Goal: Information Seeking & Learning: Learn about a topic

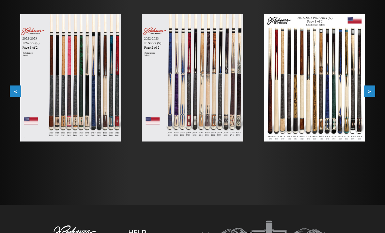
scroll to position [119, 0]
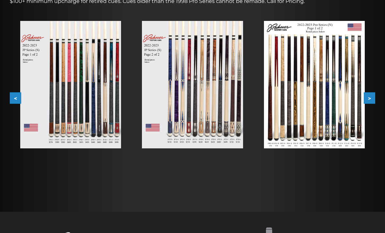
click at [207, 129] on img at bounding box center [192, 84] width 101 height 127
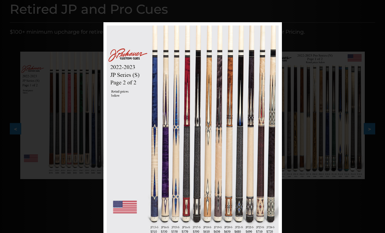
scroll to position [88, 0]
click at [275, 131] on link at bounding box center [241, 134] width 80 height 223
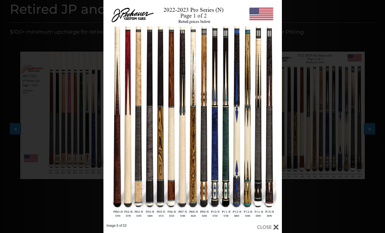
click at [248, 128] on link at bounding box center [241, 111] width 80 height 223
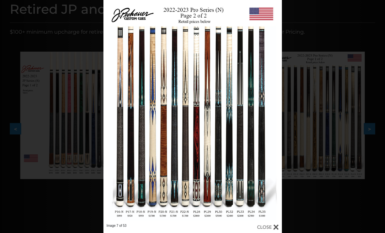
click at [116, 122] on link at bounding box center [143, 111] width 80 height 223
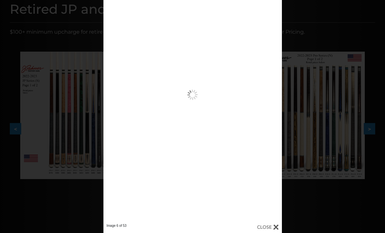
click at [113, 113] on link at bounding box center [143, 111] width 80 height 223
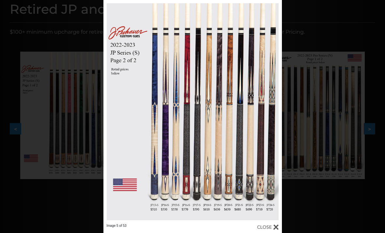
click at [269, 127] on link at bounding box center [241, 111] width 80 height 223
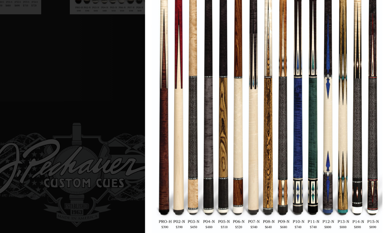
scroll to position [209, 111]
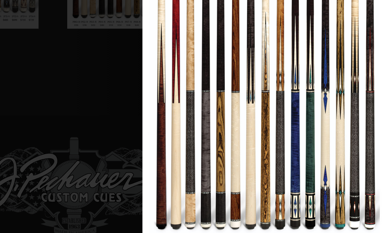
click at [208, 72] on link at bounding box center [248, 109] width 80 height 223
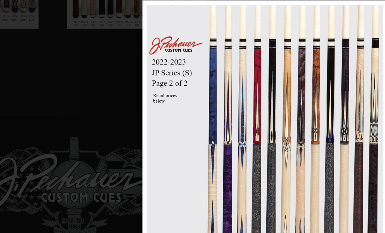
click at [208, 112] on link at bounding box center [248, 149] width 80 height 223
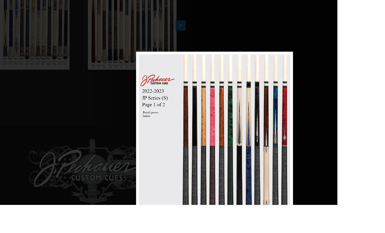
scroll to position [210, 189]
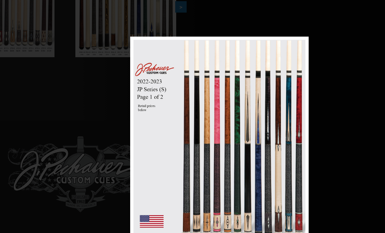
click at [138, 151] on link at bounding box center [170, 148] width 80 height 223
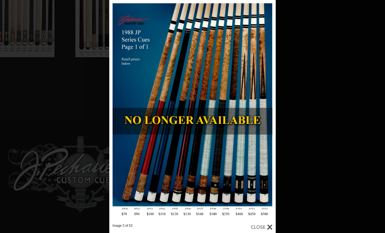
click at [116, 116] on link at bounding box center [146, 111] width 75 height 223
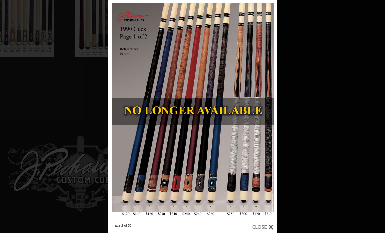
click at [121, 110] on link at bounding box center [146, 111] width 76 height 223
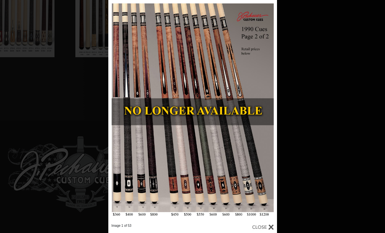
click at [100, 204] on div "Image 1 of 53" at bounding box center [192, 116] width 385 height 233
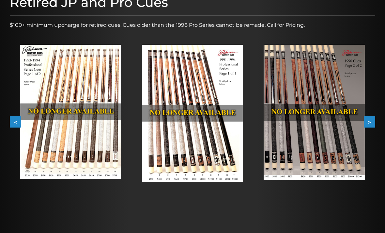
scroll to position [94, 0]
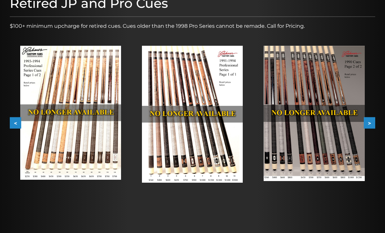
click at [371, 124] on button ">" at bounding box center [369, 122] width 11 height 11
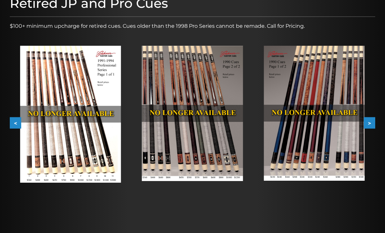
click at [369, 121] on button ">" at bounding box center [369, 122] width 11 height 11
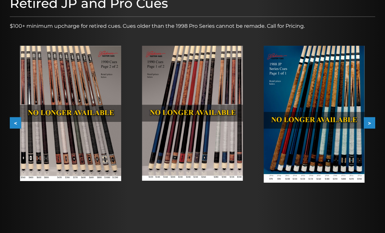
click at [369, 120] on button ">" at bounding box center [369, 122] width 11 height 11
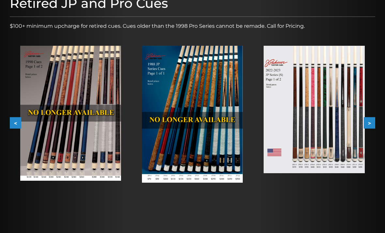
click at [372, 118] on button ">" at bounding box center [369, 122] width 11 height 11
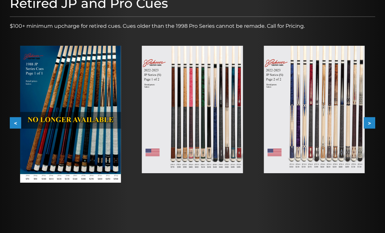
click at [371, 122] on button ">" at bounding box center [369, 122] width 11 height 11
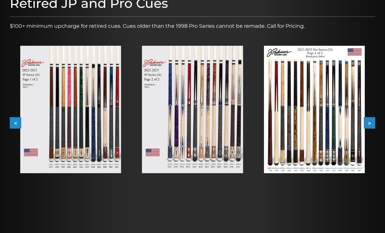
click at [370, 122] on button ">" at bounding box center [369, 122] width 11 height 11
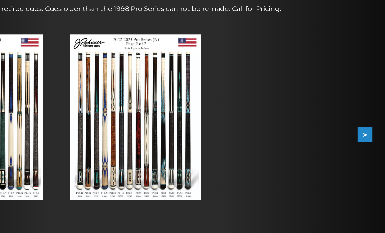
scroll to position [102, 0]
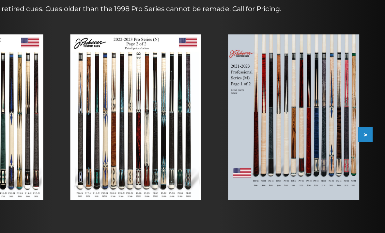
click at [364, 110] on button ">" at bounding box center [369, 115] width 11 height 11
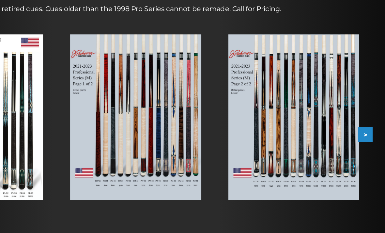
click at [364, 110] on button ">" at bounding box center [369, 115] width 11 height 11
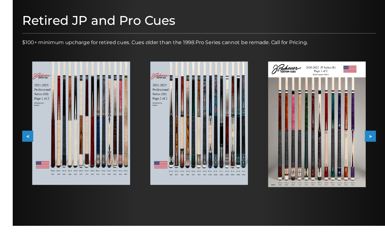
scroll to position [81, 0]
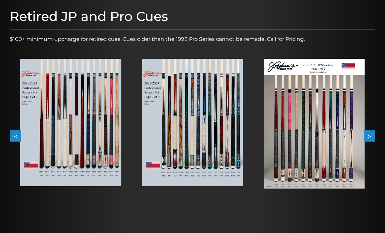
click at [370, 136] on button ">" at bounding box center [369, 135] width 11 height 11
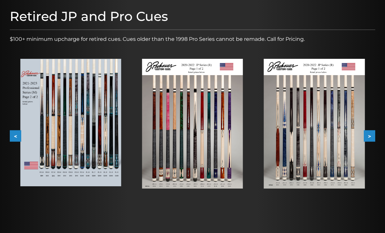
click at [369, 131] on button ">" at bounding box center [369, 135] width 11 height 11
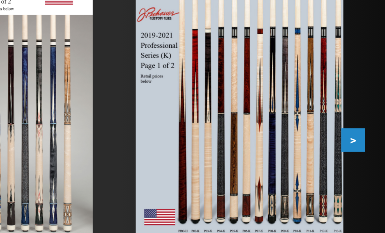
scroll to position [90, 0]
click at [364, 121] on button ">" at bounding box center [369, 126] width 11 height 11
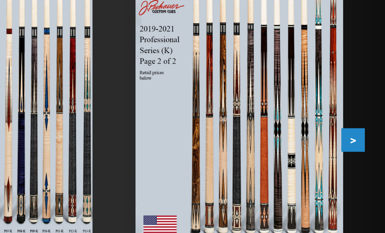
click at [364, 121] on button ">" at bounding box center [369, 126] width 11 height 11
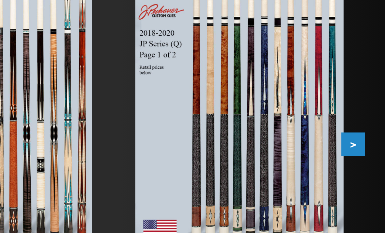
scroll to position [40, 0]
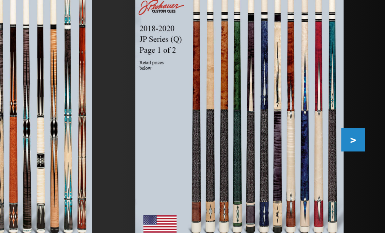
click at [364, 172] on button ">" at bounding box center [369, 177] width 11 height 11
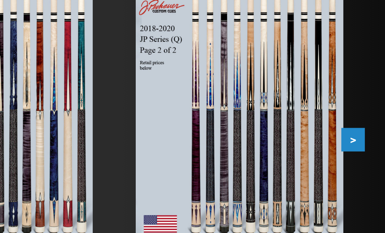
scroll to position [40, 0]
click at [364, 171] on button ">" at bounding box center [369, 176] width 11 height 11
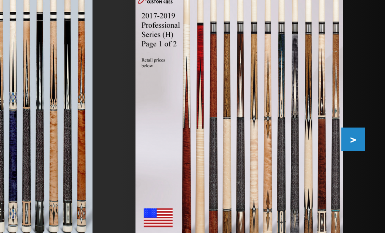
click at [364, 171] on button ">" at bounding box center [369, 176] width 11 height 11
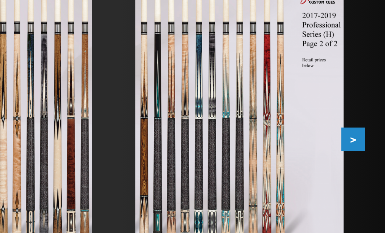
click at [364, 171] on button ">" at bounding box center [369, 176] width 11 height 11
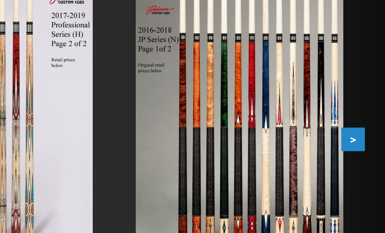
click at [364, 171] on button ">" at bounding box center [369, 176] width 11 height 11
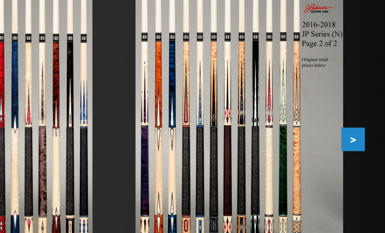
click at [364, 171] on button ">" at bounding box center [369, 176] width 11 height 11
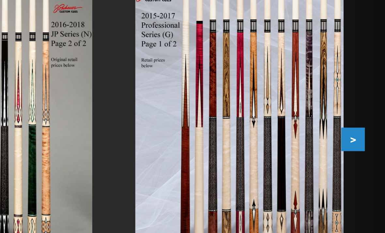
click at [364, 171] on button ">" at bounding box center [369, 176] width 11 height 11
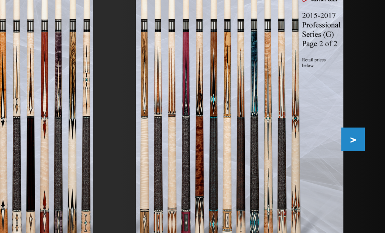
click at [364, 171] on button ">" at bounding box center [369, 176] width 11 height 11
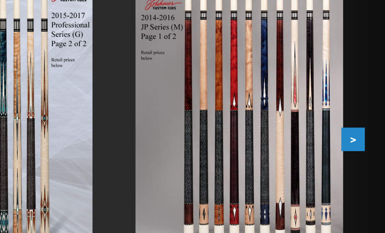
click at [364, 171] on button ">" at bounding box center [369, 176] width 11 height 11
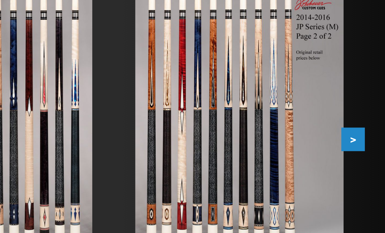
click at [364, 171] on button ">" at bounding box center [369, 176] width 11 height 11
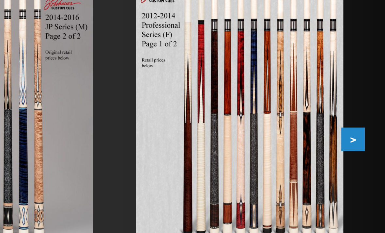
click at [364, 171] on button ">" at bounding box center [369, 176] width 11 height 11
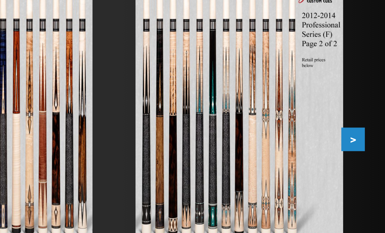
click at [364, 171] on button ">" at bounding box center [369, 176] width 11 height 11
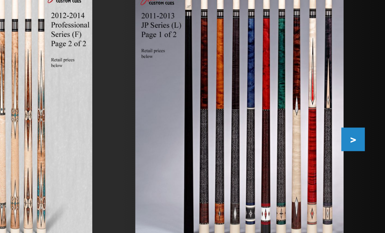
click at [364, 171] on button ">" at bounding box center [369, 176] width 11 height 11
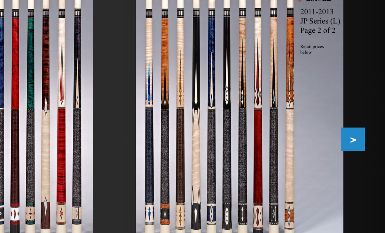
click at [364, 171] on button ">" at bounding box center [369, 176] width 11 height 11
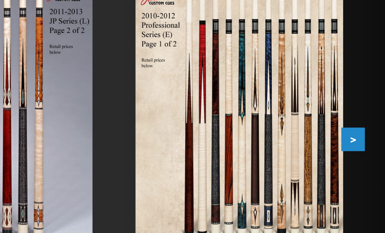
scroll to position [40, 0]
click at [364, 172] on button ">" at bounding box center [369, 177] width 11 height 11
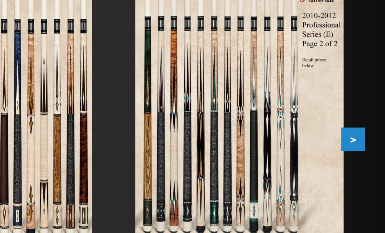
click at [364, 171] on button ">" at bounding box center [369, 176] width 11 height 11
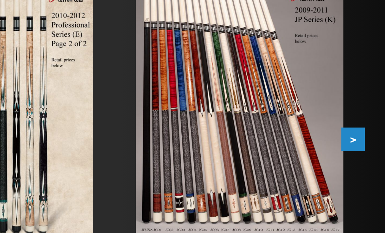
click at [364, 171] on button ">" at bounding box center [369, 176] width 11 height 11
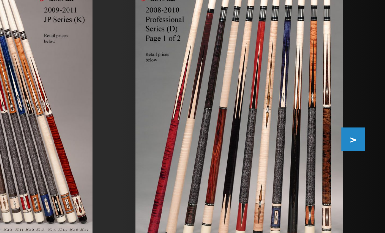
click at [364, 171] on button ">" at bounding box center [369, 176] width 11 height 11
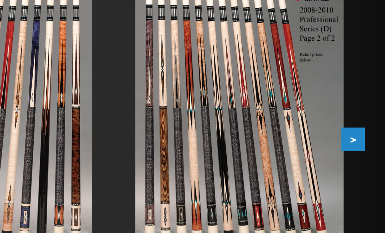
click at [364, 171] on button ">" at bounding box center [369, 176] width 11 height 11
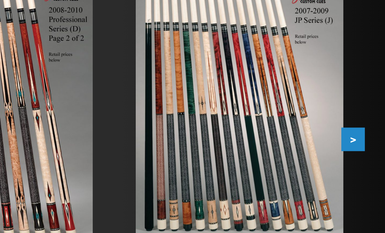
click at [364, 171] on button ">" at bounding box center [369, 176] width 11 height 11
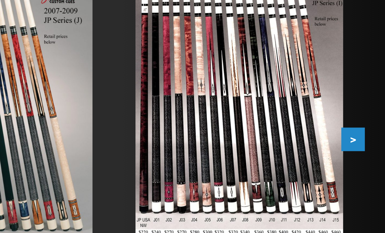
click at [364, 171] on button ">" at bounding box center [369, 176] width 11 height 11
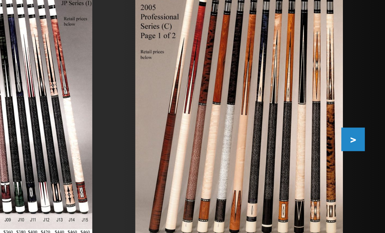
click at [364, 171] on button ">" at bounding box center [369, 176] width 11 height 11
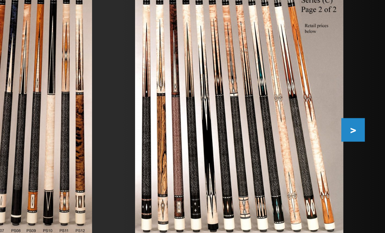
scroll to position [44, 0]
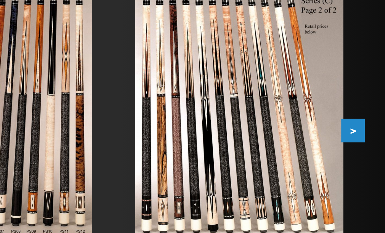
click at [364, 167] on button ">" at bounding box center [369, 172] width 11 height 11
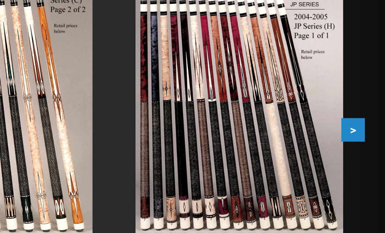
click at [364, 167] on button ">" at bounding box center [369, 172] width 11 height 11
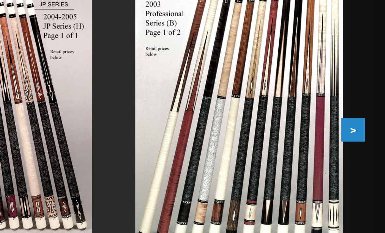
click at [364, 167] on button ">" at bounding box center [369, 172] width 11 height 11
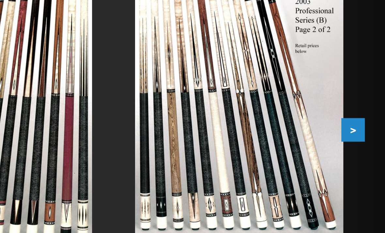
click at [364, 167] on button ">" at bounding box center [369, 172] width 11 height 11
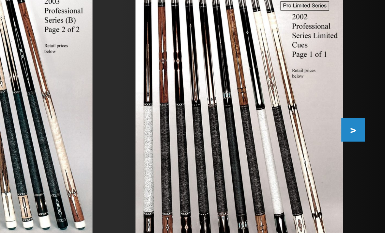
click at [364, 167] on button ">" at bounding box center [369, 172] width 11 height 11
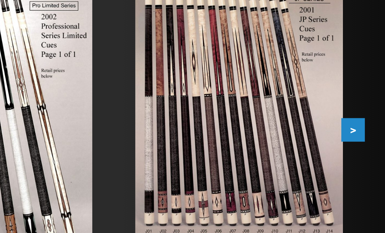
click at [364, 167] on button ">" at bounding box center [369, 172] width 11 height 11
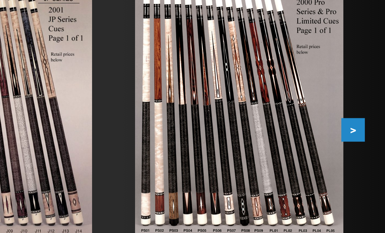
click at [364, 167] on button ">" at bounding box center [369, 172] width 11 height 11
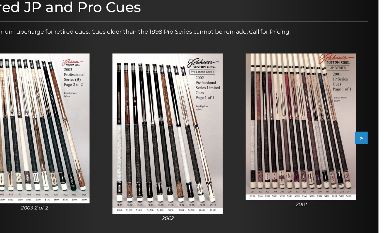
scroll to position [90, 0]
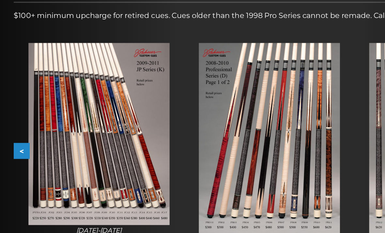
click at [210, 141] on img at bounding box center [192, 118] width 101 height 137
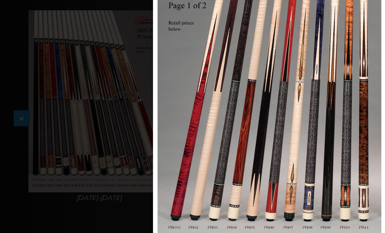
scroll to position [83, 0]
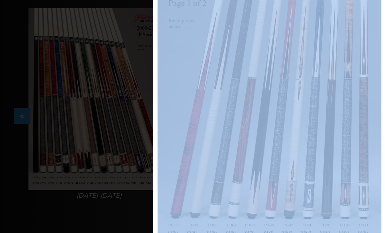
click at [183, 133] on link at bounding box center [146, 117] width 75 height 223
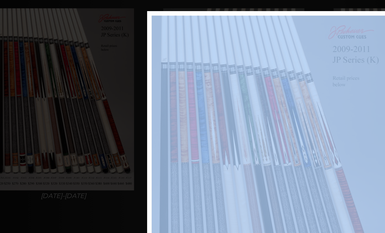
scroll to position [133, 0]
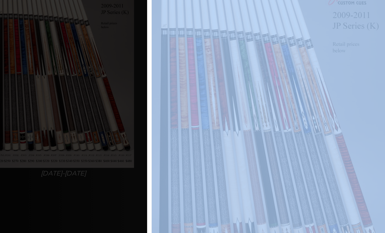
click at [85, 164] on div "Image 30 of 53" at bounding box center [217, 116] width 385 height 233
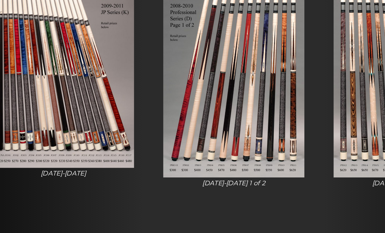
click at [186, 110] on img at bounding box center [192, 75] width 101 height 137
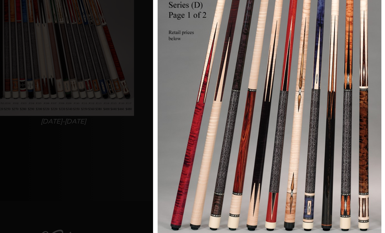
scroll to position [136, 0]
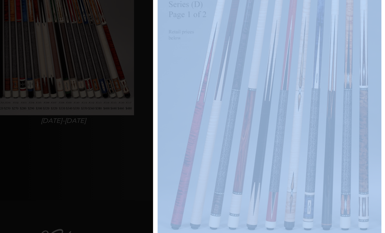
click at [181, 141] on link at bounding box center [172, 125] width 75 height 223
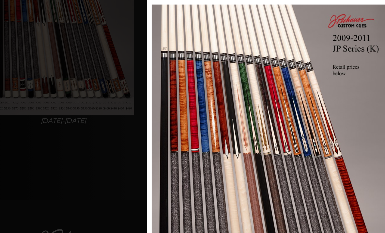
click at [100, 161] on div "Image 30 of 53" at bounding box center [217, 168] width 385 height 233
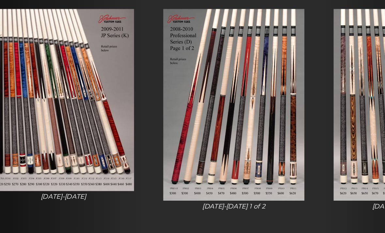
scroll to position [128, 0]
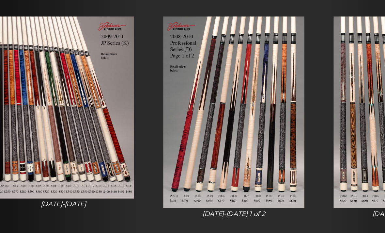
click at [181, 94] on img at bounding box center [192, 80] width 101 height 137
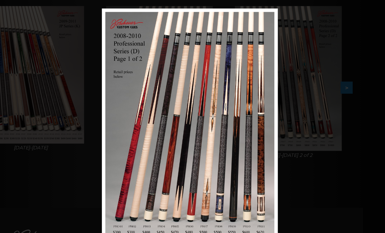
scroll to position [137, 22]
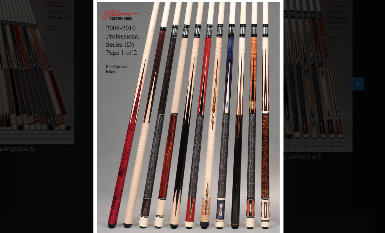
click at [278, 104] on div "Image 31 of 53" at bounding box center [199, 121] width 385 height 233
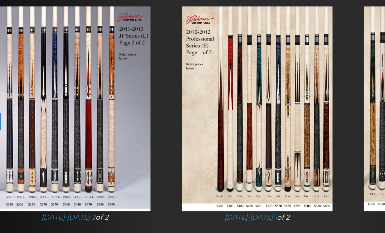
scroll to position [135, 0]
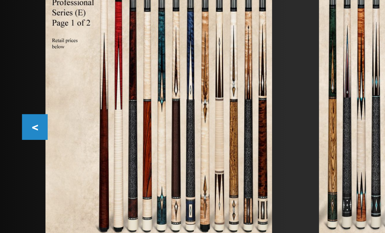
click at [13, 76] on button "<" at bounding box center [15, 81] width 11 height 11
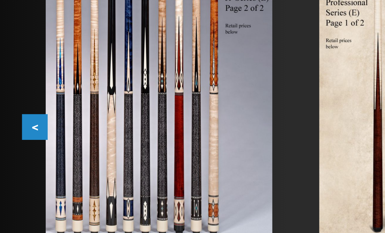
click at [14, 76] on button "<" at bounding box center [15, 81] width 11 height 11
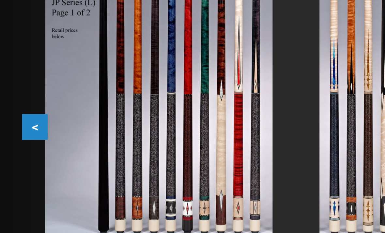
click at [14, 76] on button "<" at bounding box center [15, 81] width 11 height 11
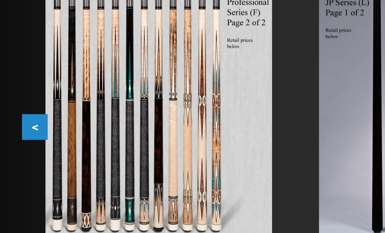
click at [13, 76] on button "<" at bounding box center [15, 81] width 11 height 11
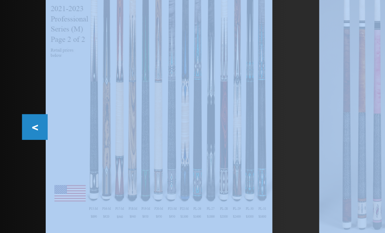
click at [130, 54] on div at bounding box center [71, 68] width 122 height 148
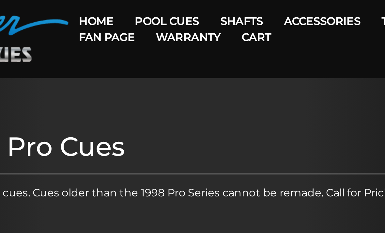
scroll to position [0, 0]
